Goal: Subscribe to service/newsletter

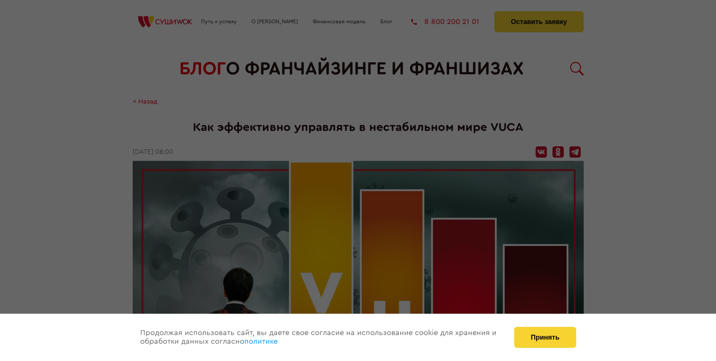
scroll to position [1177, 0]
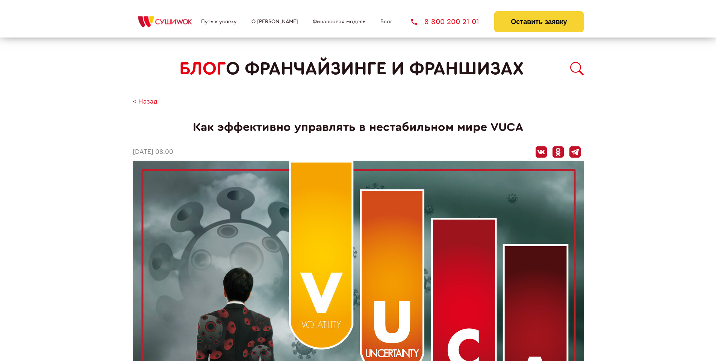
scroll to position [1177, 0]
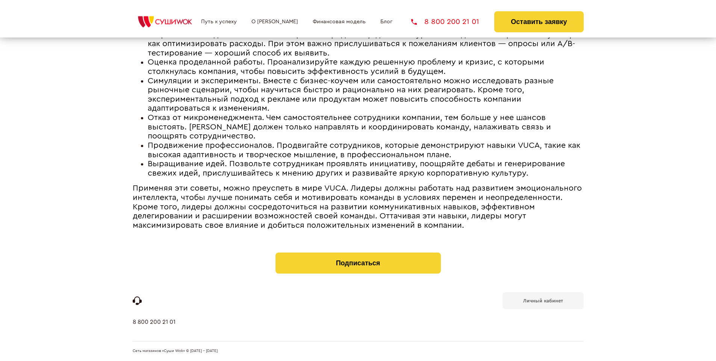
click at [542, 301] on b "Личный кабинет" at bounding box center [543, 301] width 40 height 5
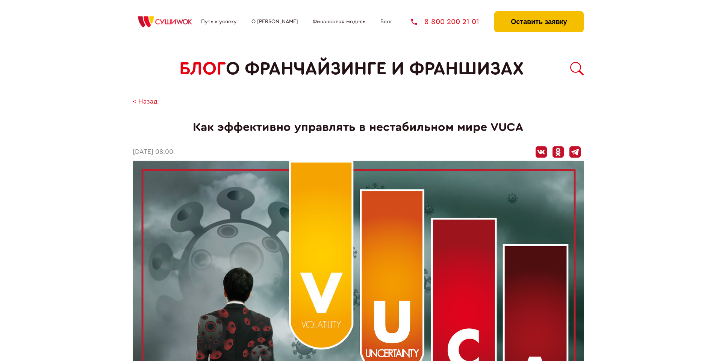
click at [538, 13] on button "Оставить заявку" at bounding box center [538, 21] width 89 height 21
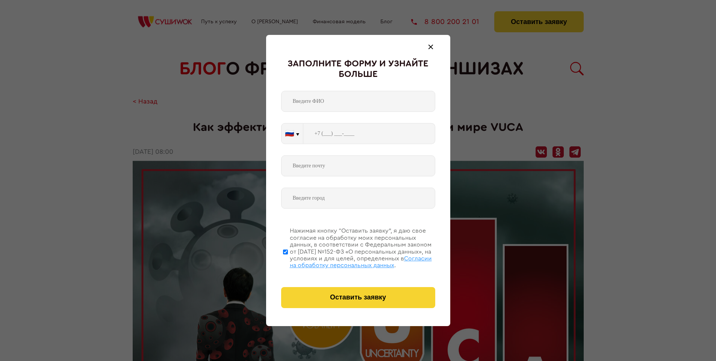
click at [348, 261] on span "Согласии на обработку персональных данных" at bounding box center [361, 262] width 142 height 13
click at [288, 261] on input "Нажимая кнопку “Оставить заявку”, я даю свое согласие на обработку моих персона…" at bounding box center [285, 252] width 5 height 60
checkbox input "false"
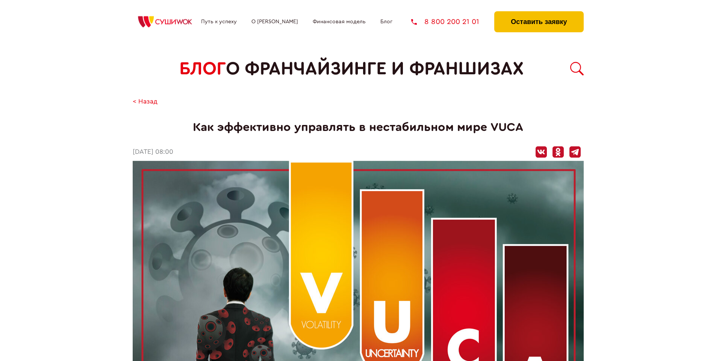
click at [538, 13] on button "Оставить заявку" at bounding box center [538, 21] width 89 height 21
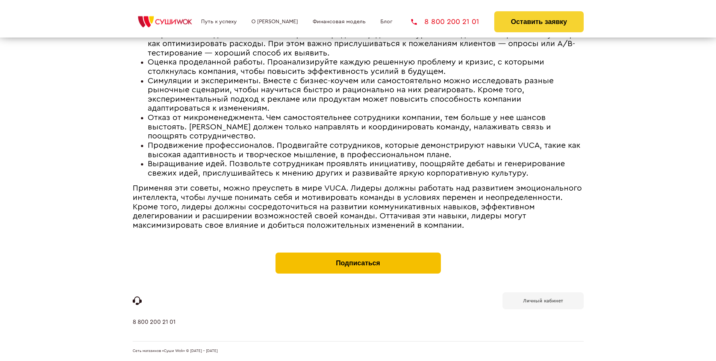
click at [358, 255] on button "Подписаться" at bounding box center [357, 263] width 165 height 21
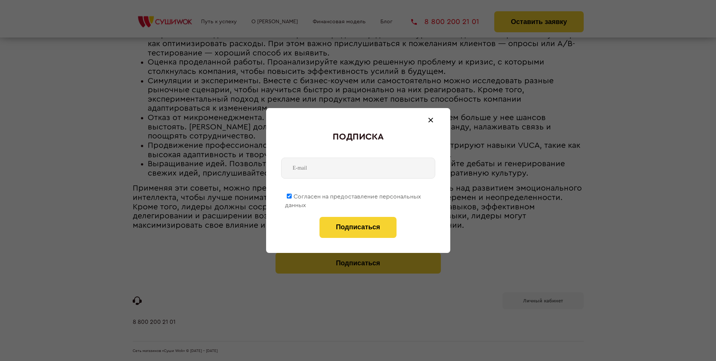
click at [353, 195] on span "Согласен на предоставление персональных данных" at bounding box center [353, 201] width 136 height 15
click at [292, 195] on input "Согласен на предоставление персональных данных" at bounding box center [289, 196] width 5 height 5
checkbox input "false"
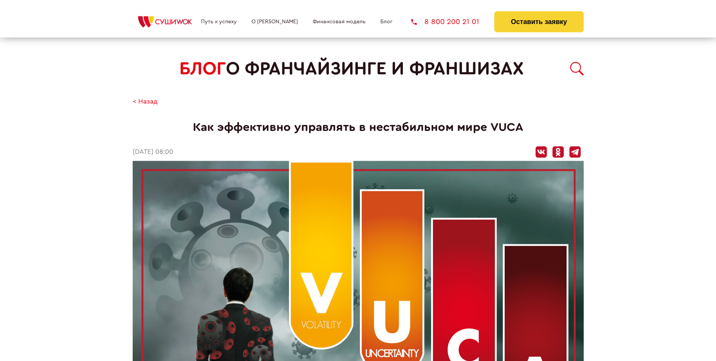
scroll to position [1177, 0]
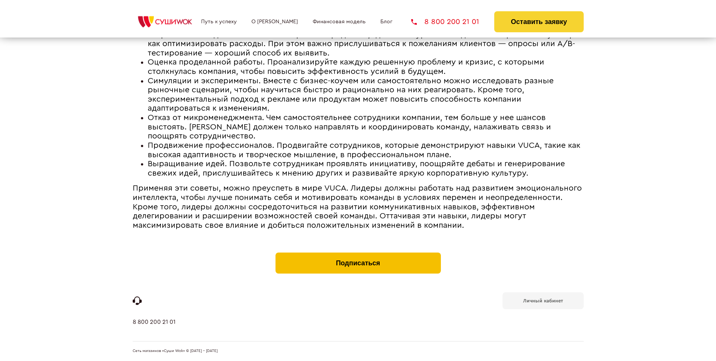
click at [358, 255] on button "Подписаться" at bounding box center [357, 263] width 165 height 21
